Goal: Task Accomplishment & Management: Use online tool/utility

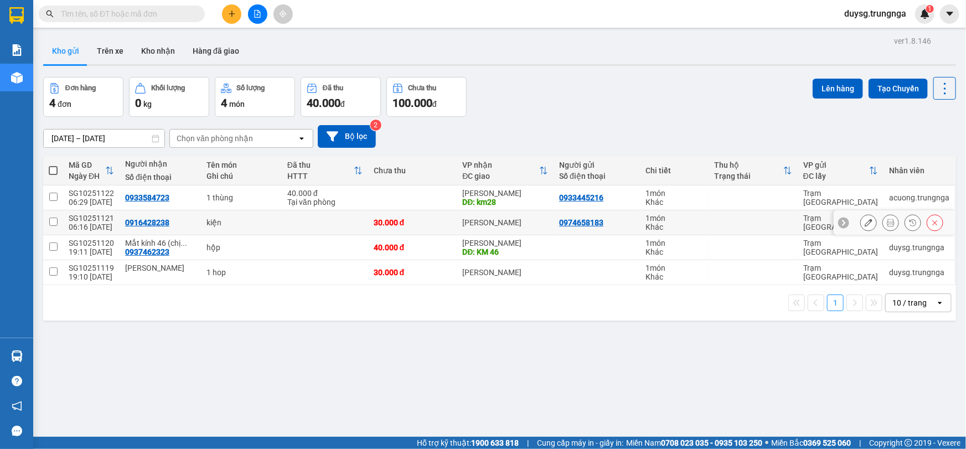
click at [887, 224] on icon at bounding box center [891, 223] width 8 height 8
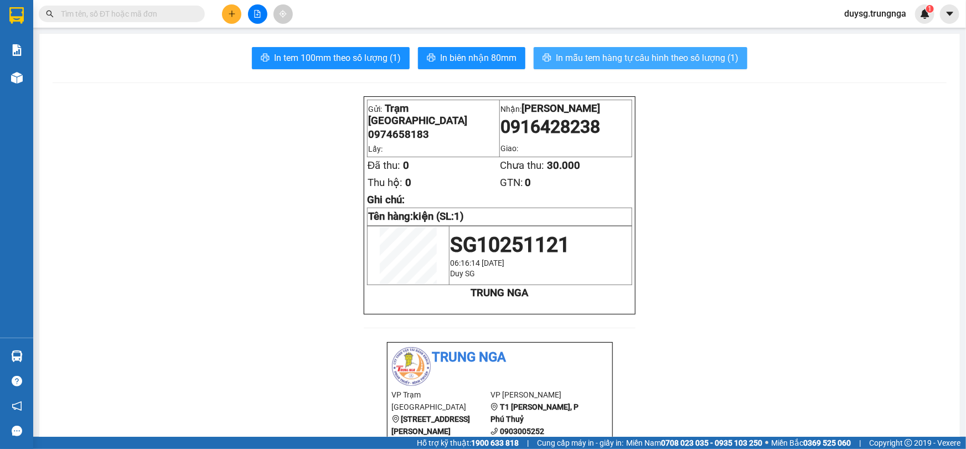
click at [619, 61] on span "In mẫu tem hàng tự cấu hình theo số lượng (1)" at bounding box center [647, 58] width 183 height 14
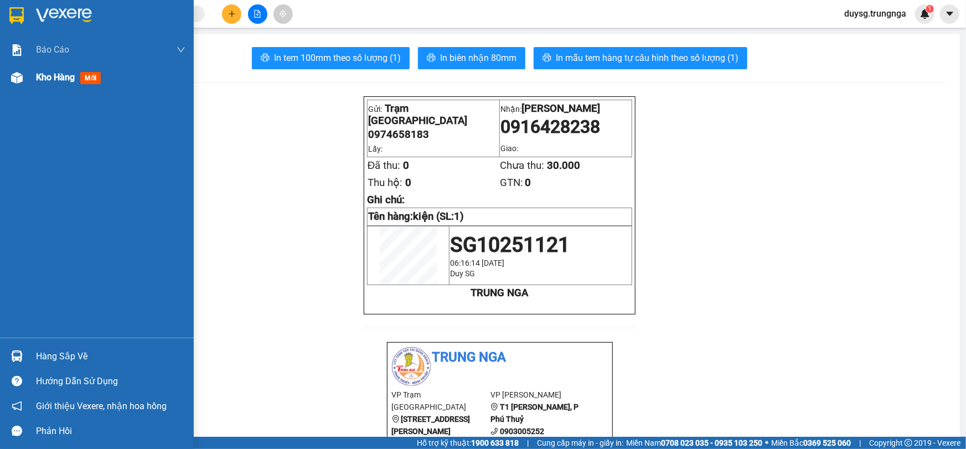
click at [40, 81] on span "Kho hàng" at bounding box center [55, 77] width 39 height 11
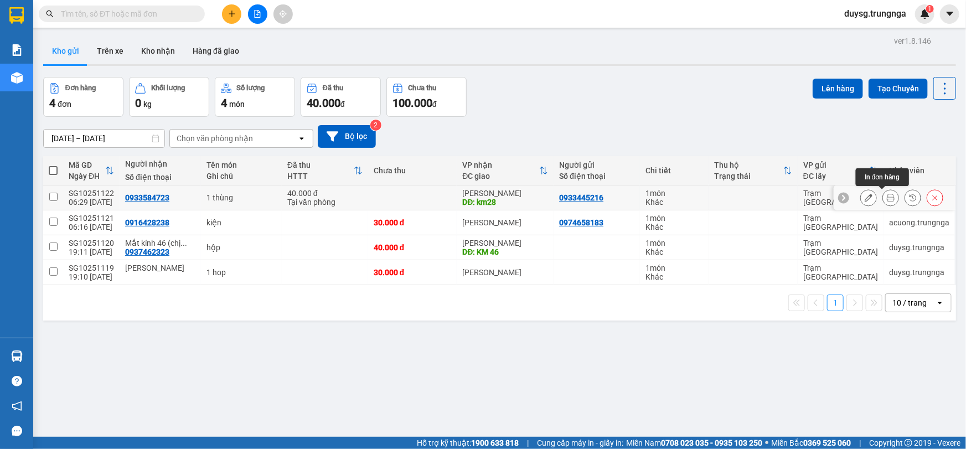
click at [887, 196] on icon at bounding box center [891, 198] width 8 height 8
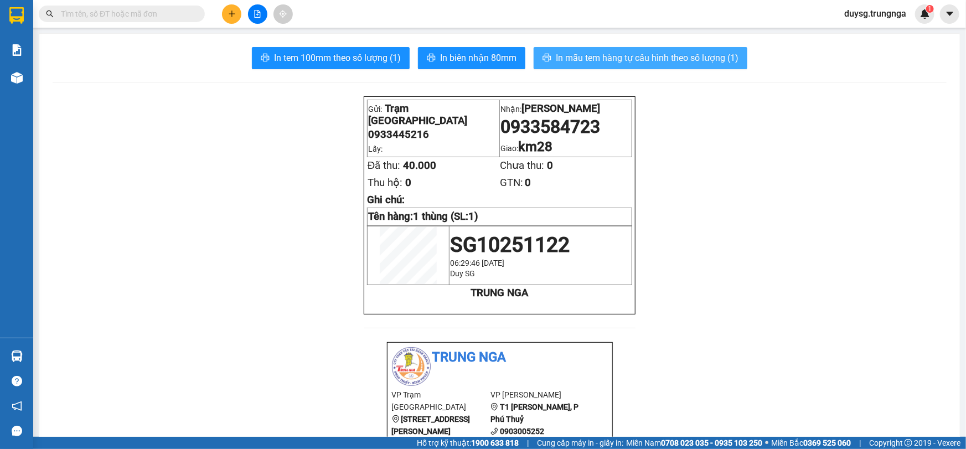
click at [609, 66] on button "In mẫu tem hàng tự cấu hình theo số lượng (1)" at bounding box center [641, 58] width 214 height 22
